Goal: Task Accomplishment & Management: Manage account settings

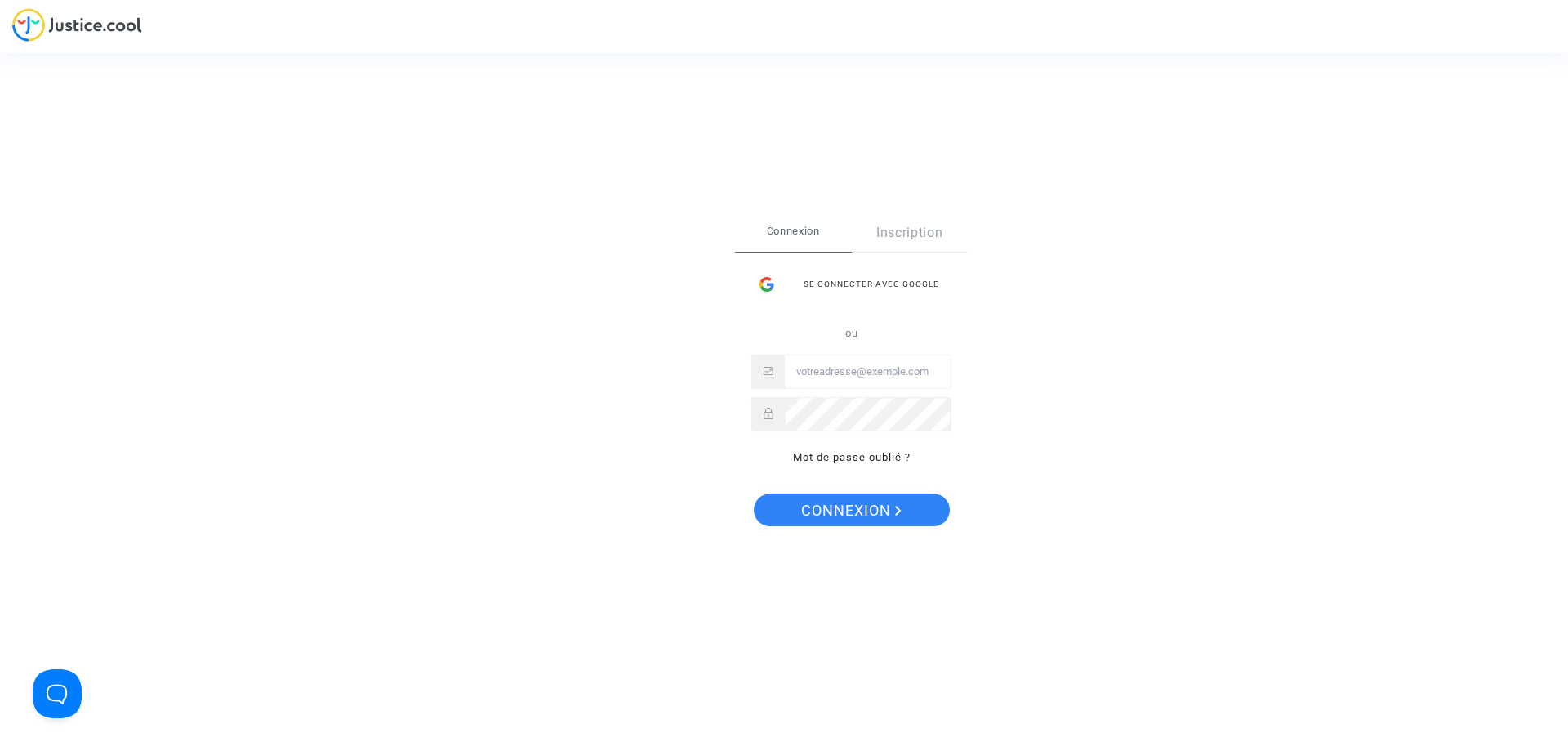
type input "[EMAIL_ADDRESS][DOMAIN_NAME]"
click at [875, 511] on span "Connexion" at bounding box center [851, 510] width 101 height 34
